Goal: Task Accomplishment & Management: Complete application form

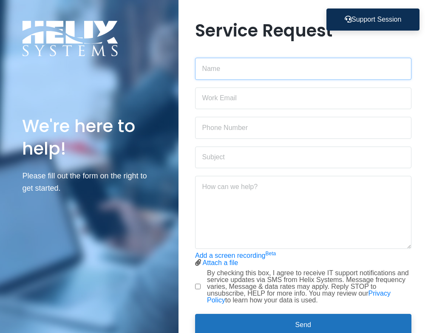
click at [235, 67] on input "text" at bounding box center [303, 69] width 216 height 22
type input "[PERSON_NAME]"
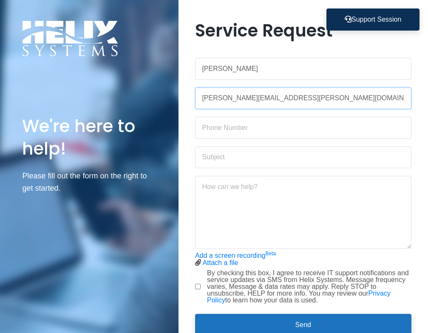
type input "[PERSON_NAME][EMAIL_ADDRESS][PERSON_NAME][DOMAIN_NAME]"
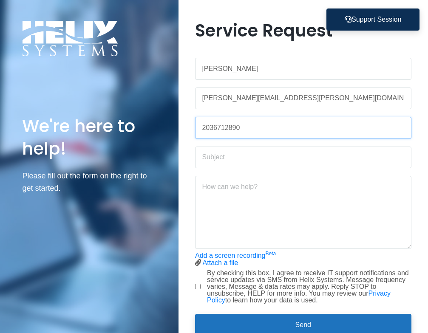
type input "2036712890"
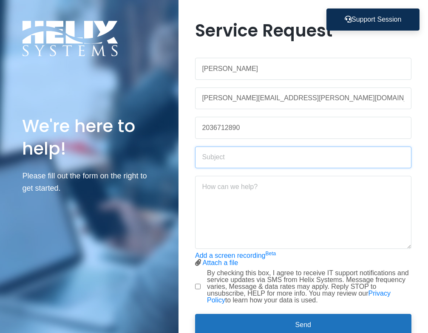
click at [239, 158] on input "text" at bounding box center [303, 158] width 216 height 22
type input "Sharepoint"
click at [269, 153] on input "Sharepoint" at bounding box center [303, 158] width 216 height 22
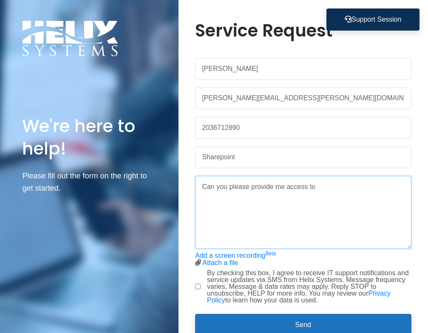
click at [263, 191] on textarea "Can you please provide me access to" at bounding box center [303, 212] width 216 height 73
click at [345, 188] on textarea "Can you please provide me access to" at bounding box center [303, 212] width 216 height 73
click at [347, 187] on textarea "Can you please provide me access to" at bounding box center [303, 212] width 216 height 73
click at [355, 189] on textarea "Can you please provide me access to the milken institue" at bounding box center [303, 212] width 216 height 73
click at [329, 187] on textarea "Can you please provide me access to the [GEOGRAPHIC_DATA]" at bounding box center [303, 212] width 216 height 73
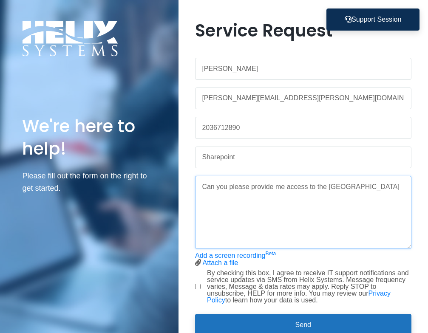
click at [380, 186] on textarea "Can you please provide me access to the [GEOGRAPHIC_DATA]" at bounding box center [303, 212] width 216 height 73
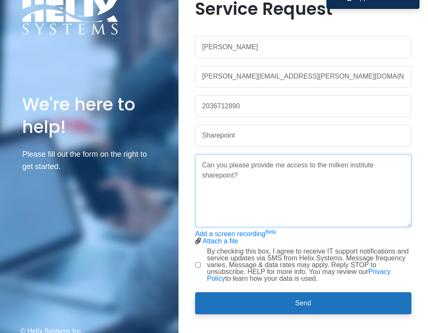
scroll to position [34, 0]
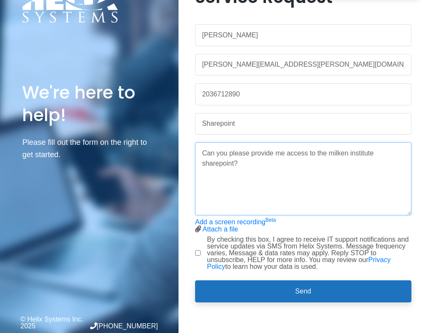
type textarea "Can you please provide me access to the milken institute sharepoint?"
click at [197, 249] on div "By checking this box, I agree to receive IT support notifications and service u…" at bounding box center [303, 253] width 216 height 34
click at [198, 253] on input "By checking this box, I agree to receive IT support notifications and service u…" at bounding box center [198, 253] width 6 height 6
checkbox input "true"
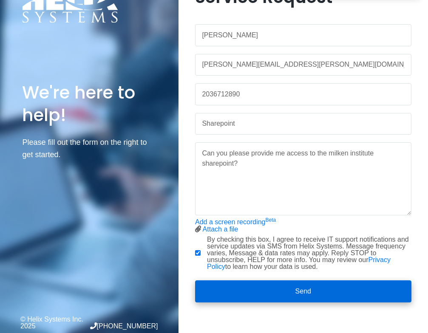
click at [321, 290] on button "Send" at bounding box center [303, 291] width 216 height 22
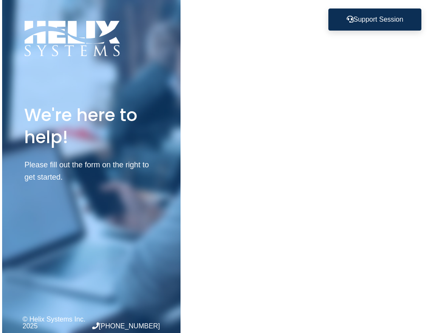
scroll to position [0, 0]
